Goal: Information Seeking & Learning: Learn about a topic

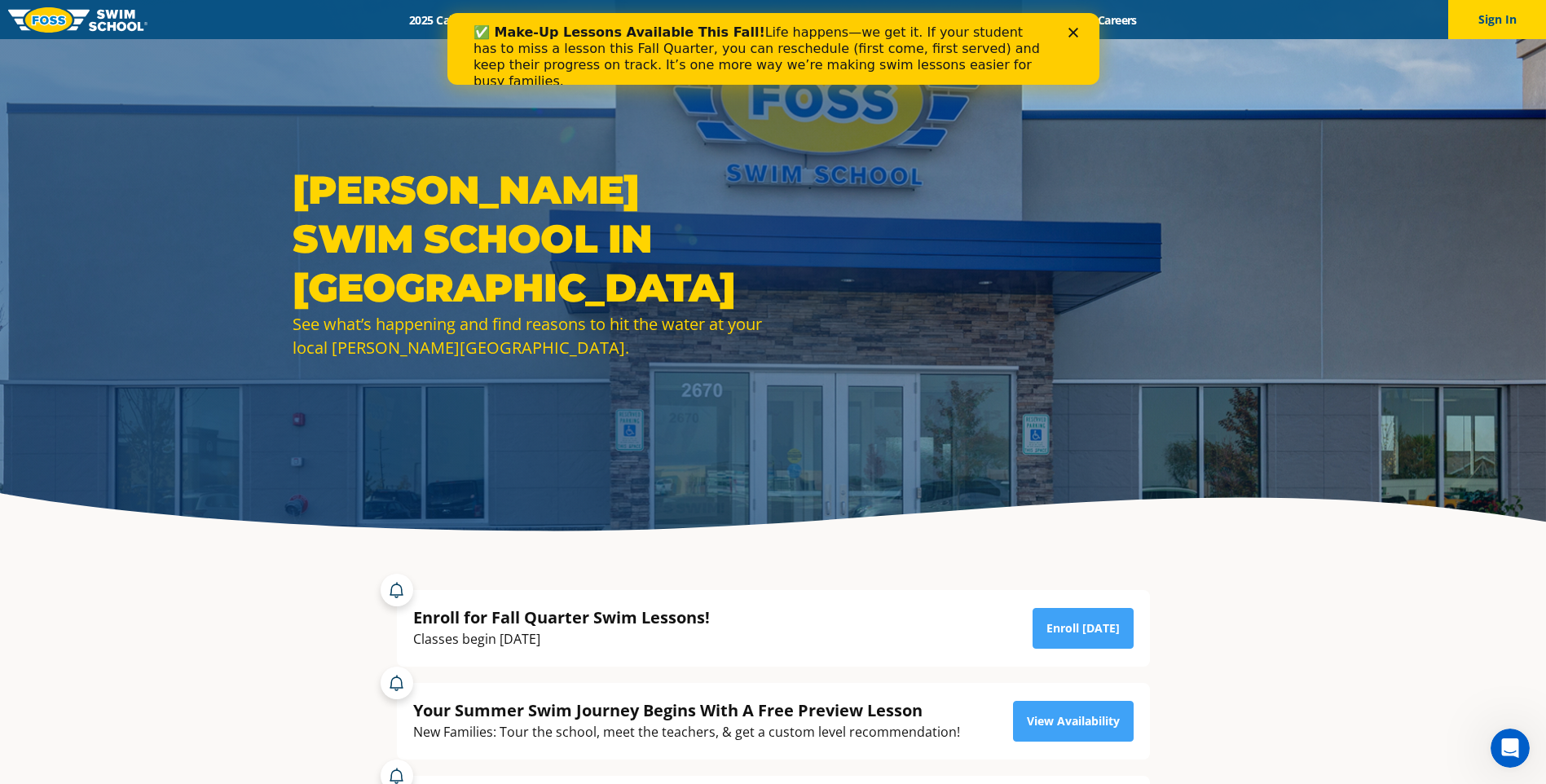
click at [1080, 31] on div "Close" at bounding box center [1075, 33] width 16 height 10
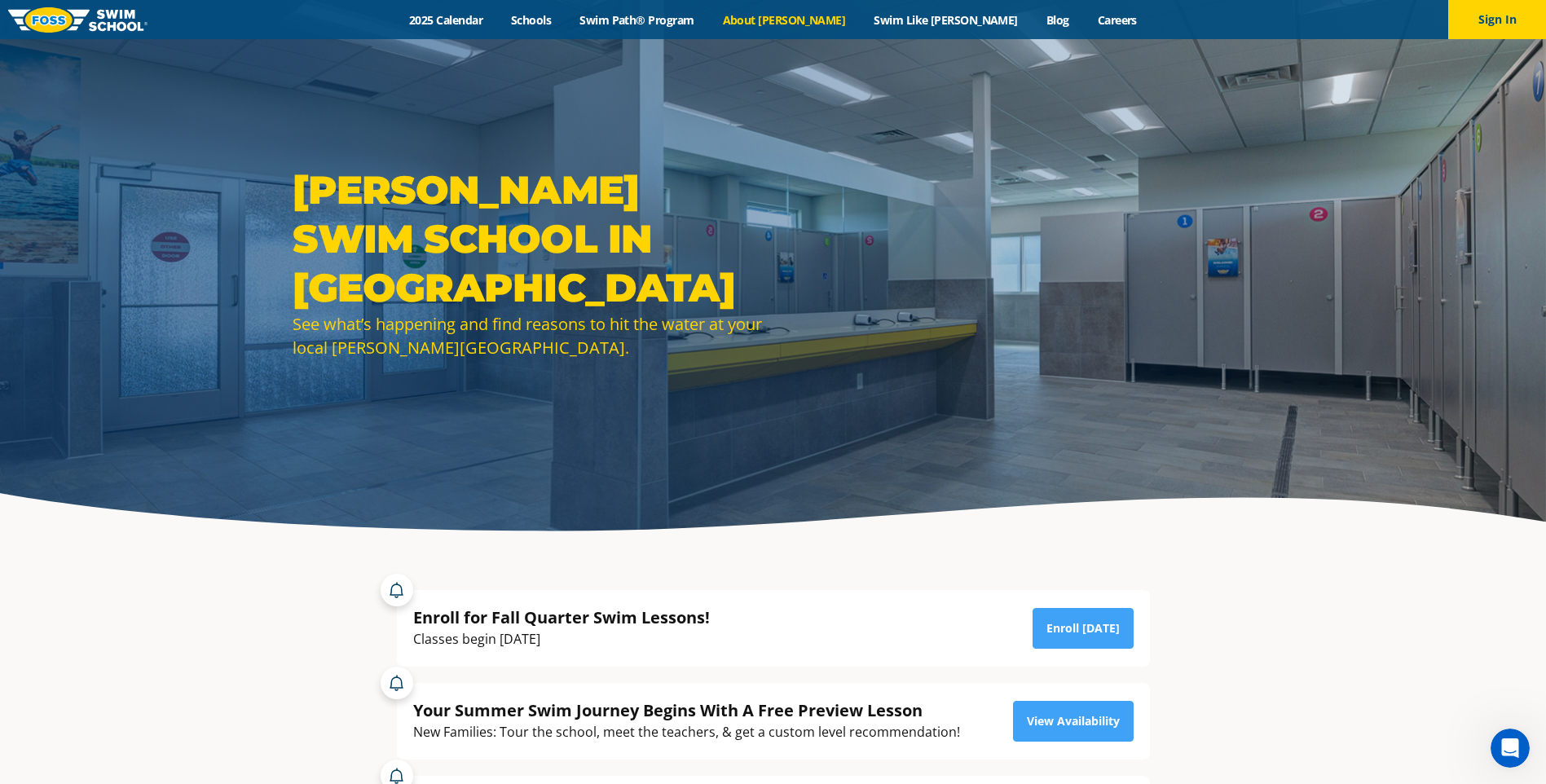
click at [817, 13] on link "About [PERSON_NAME]" at bounding box center [783, 19] width 151 height 15
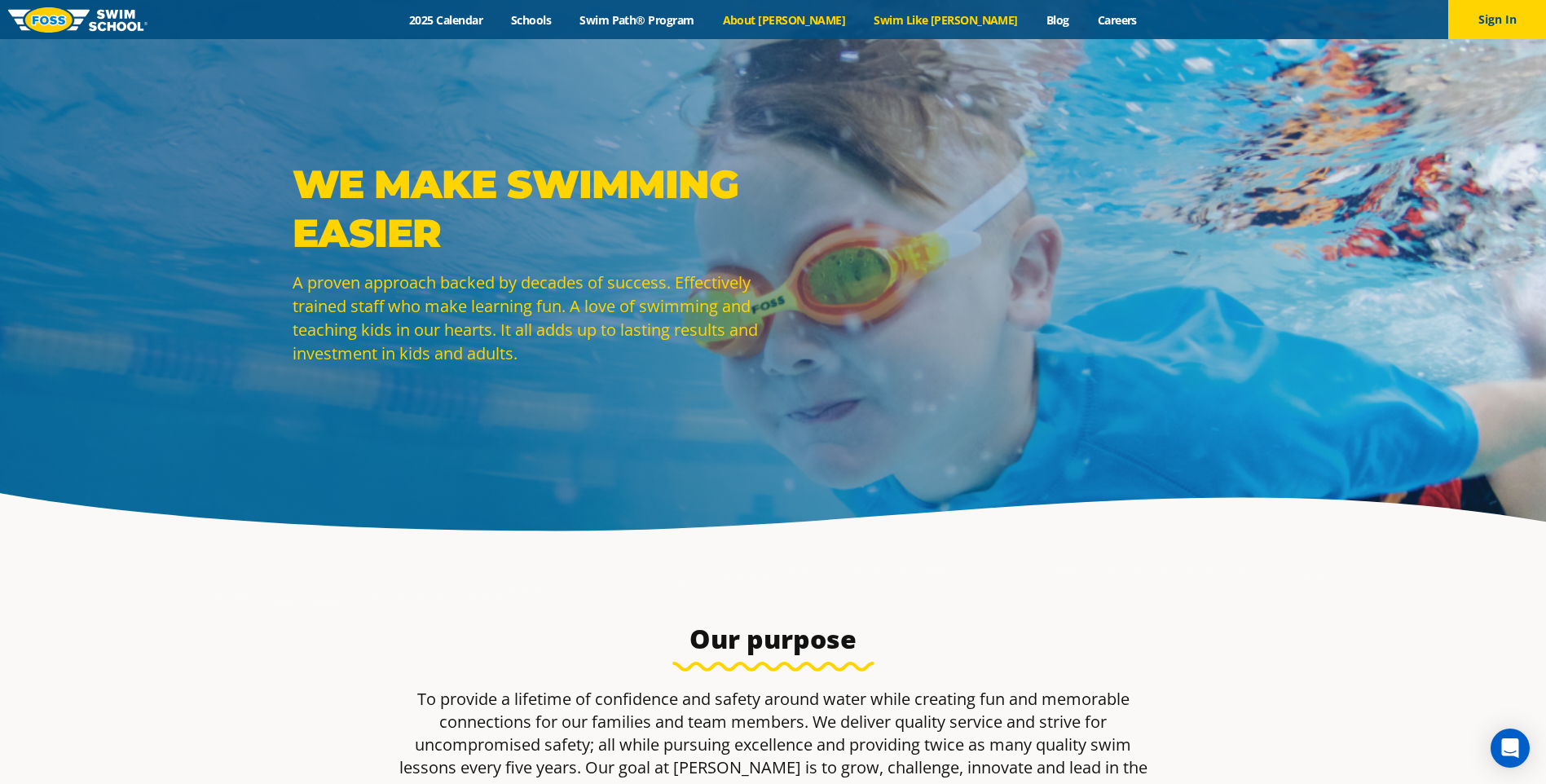
click at [924, 22] on link "Swim Like [PERSON_NAME]" at bounding box center [946, 19] width 173 height 15
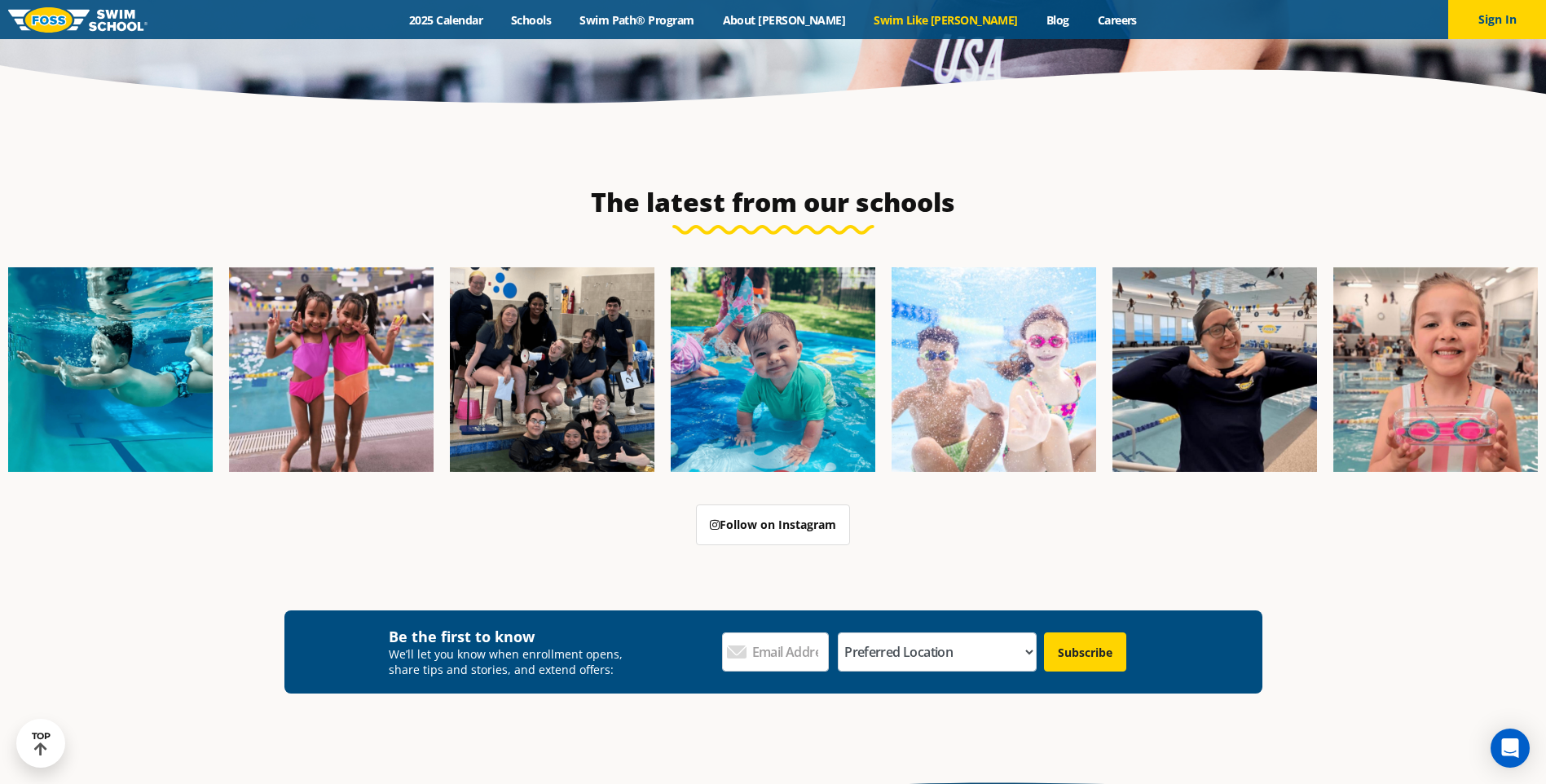
scroll to position [4725, 0]
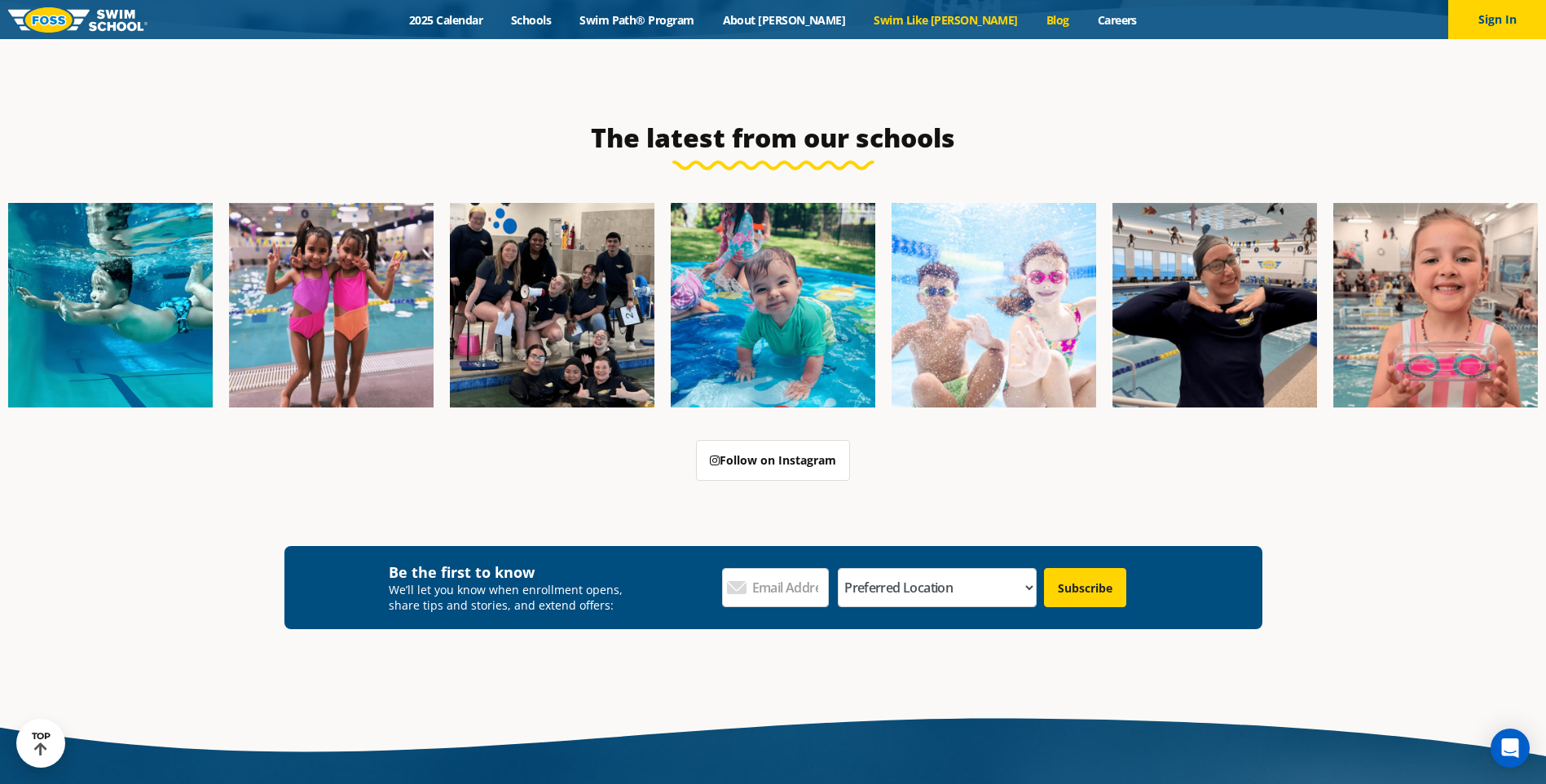
click at [1032, 15] on link "Blog" at bounding box center [1057, 19] width 52 height 15
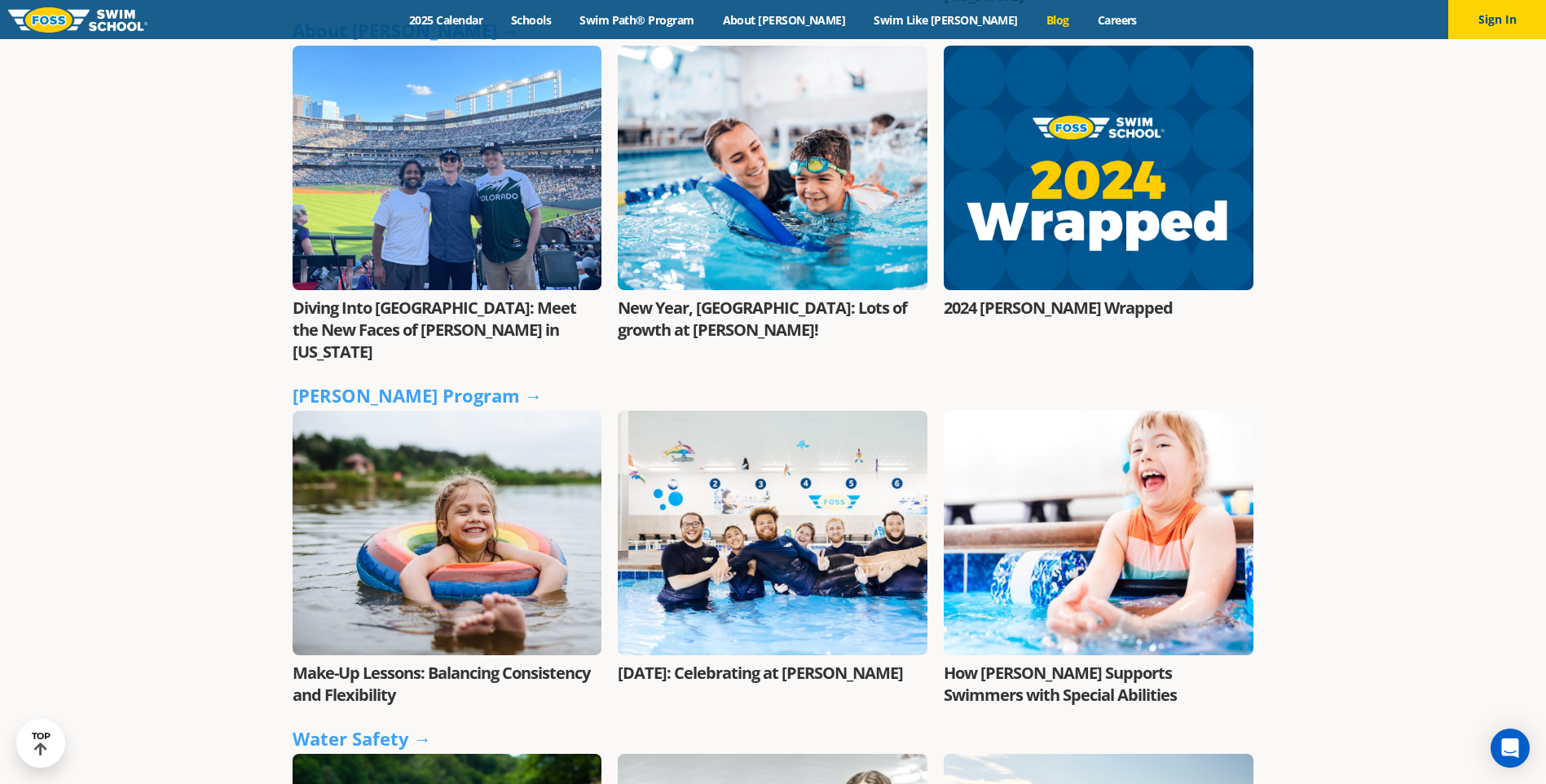
scroll to position [1059, 0]
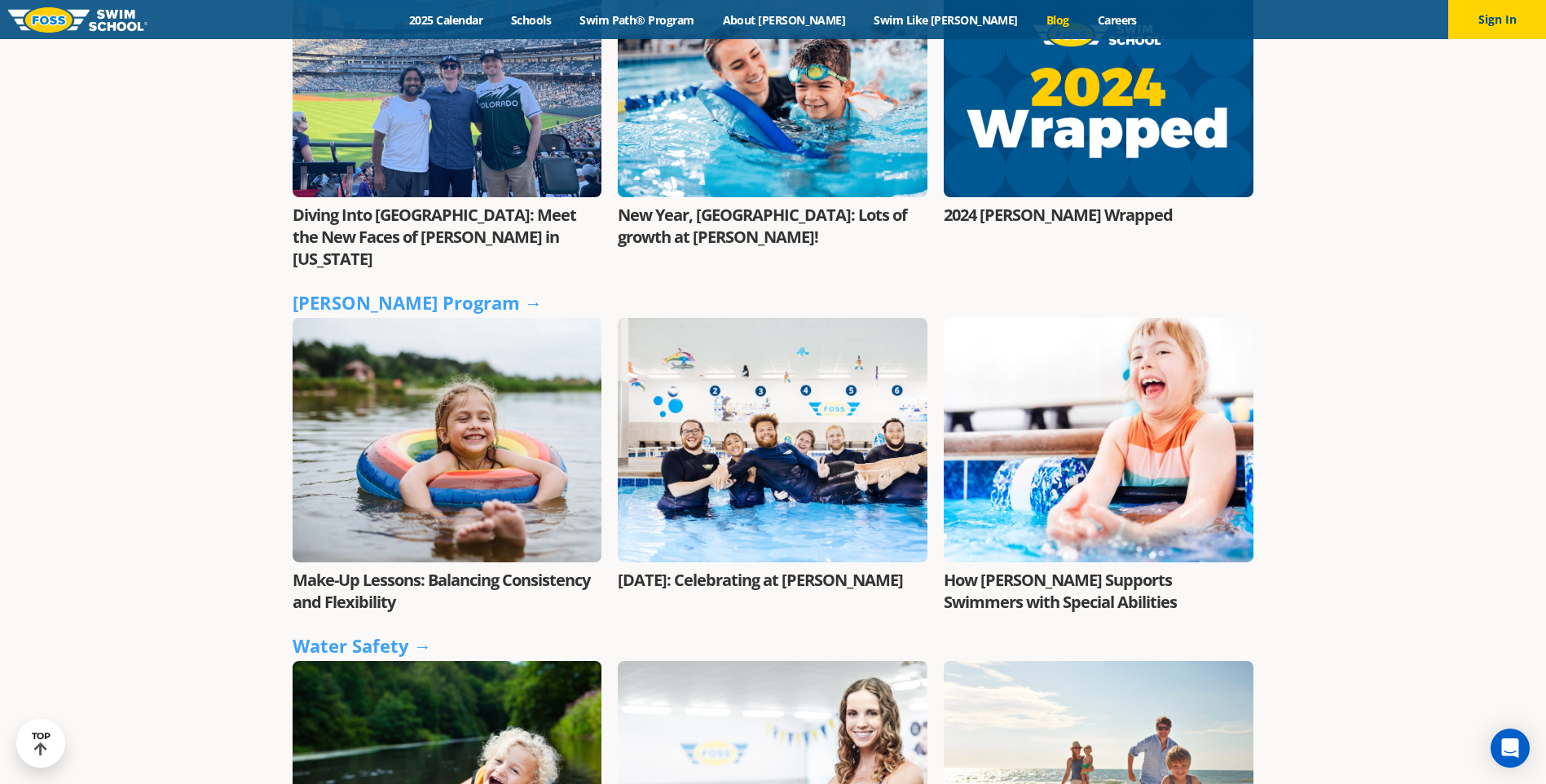
click at [717, 568] on link "Teacher Appreciation Week 2025: Celebrating at FOSS" at bounding box center [760, 579] width 286 height 22
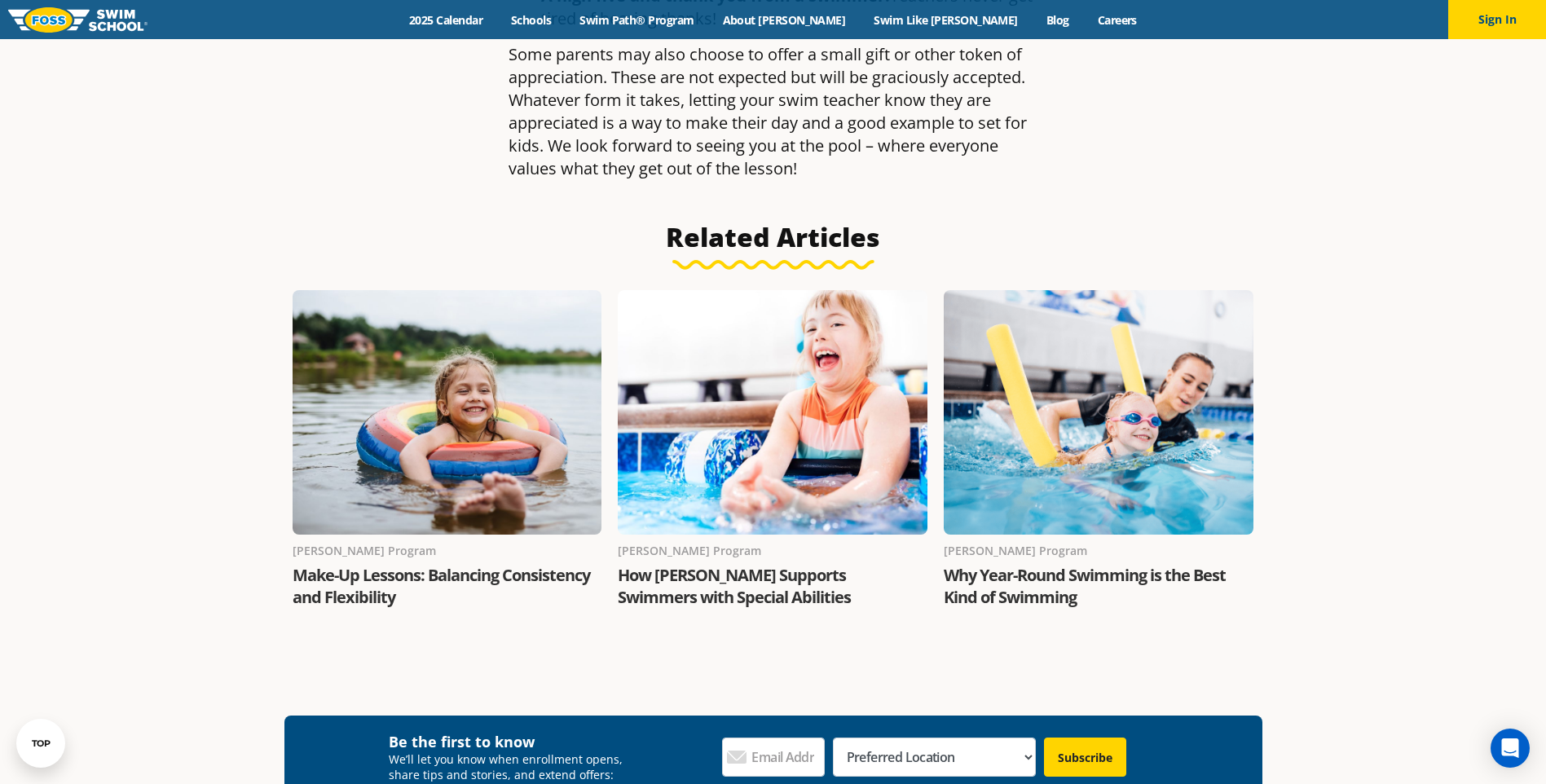
scroll to position [2037, 0]
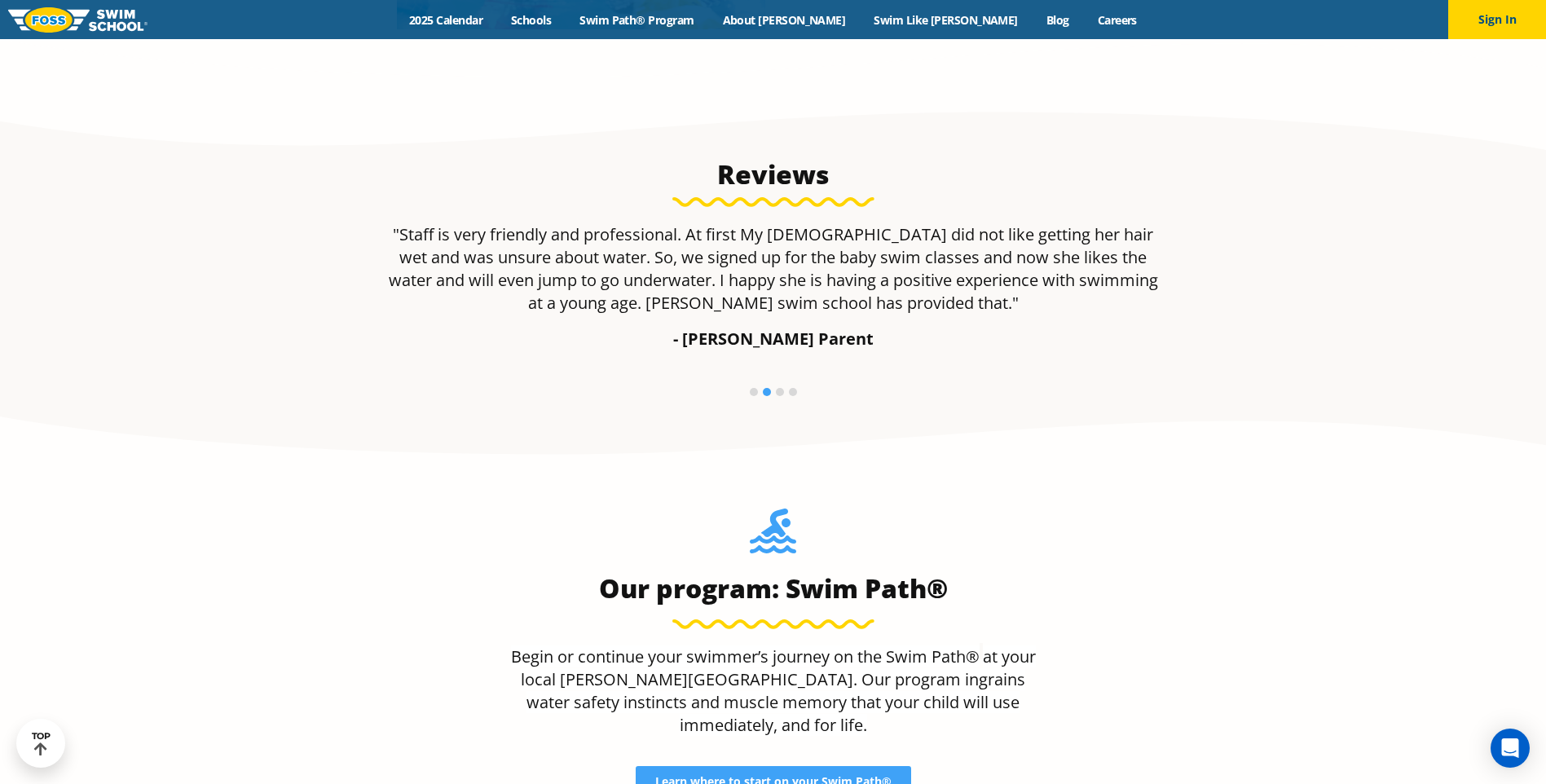
scroll to position [1222, 0]
